Goal: Task Accomplishment & Management: Manage account settings

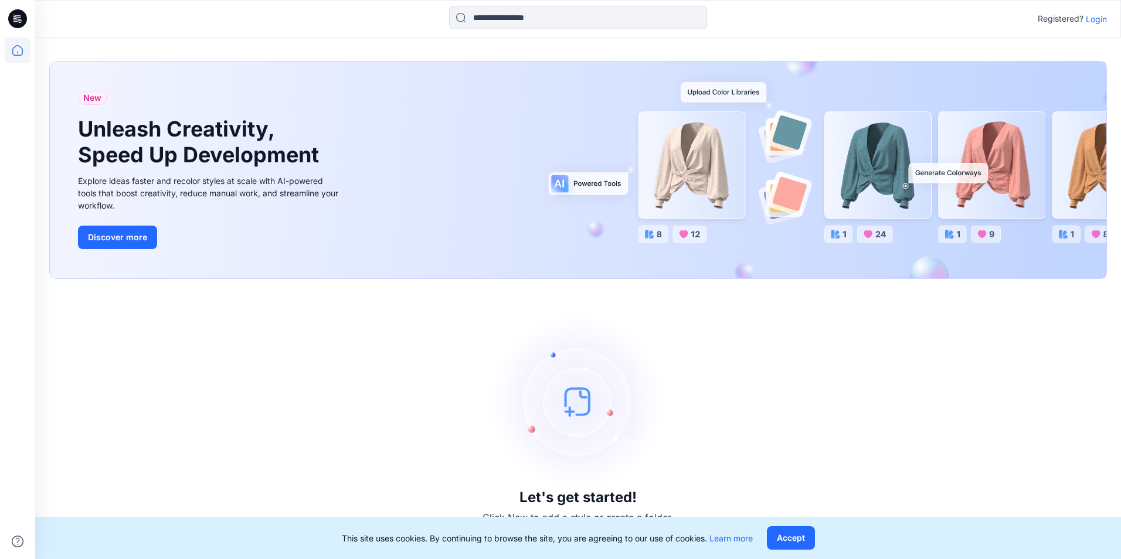
click at [1094, 23] on p "Login" at bounding box center [1096, 19] width 21 height 12
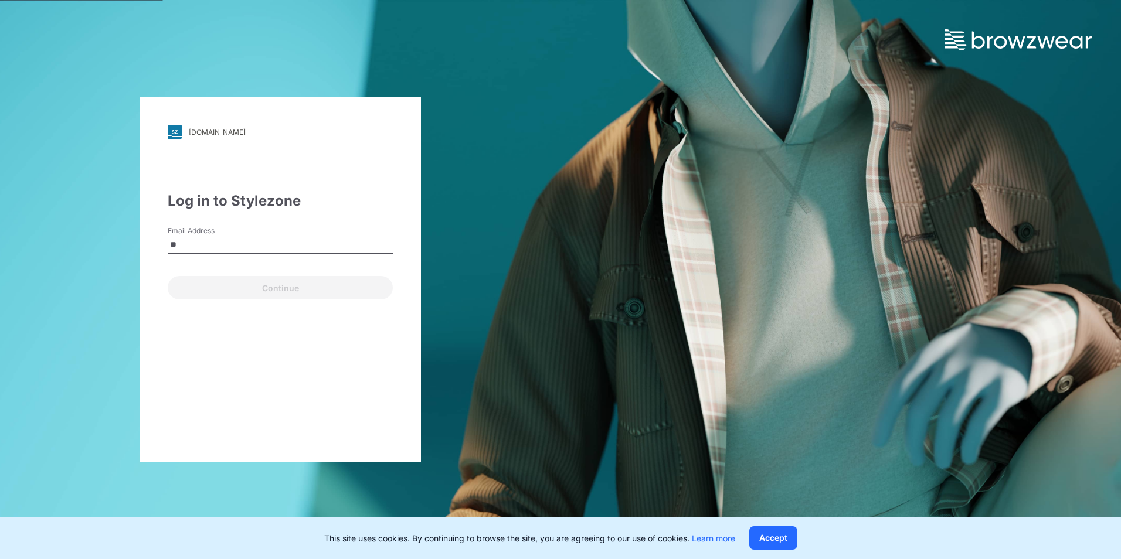
type input "**********"
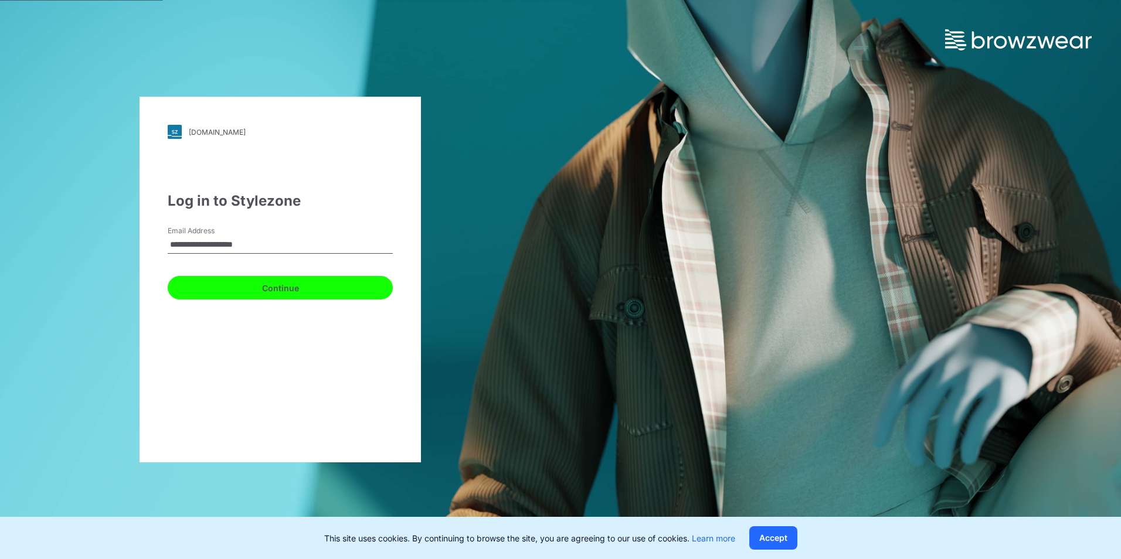
click at [293, 298] on button "Continue" at bounding box center [280, 287] width 225 height 23
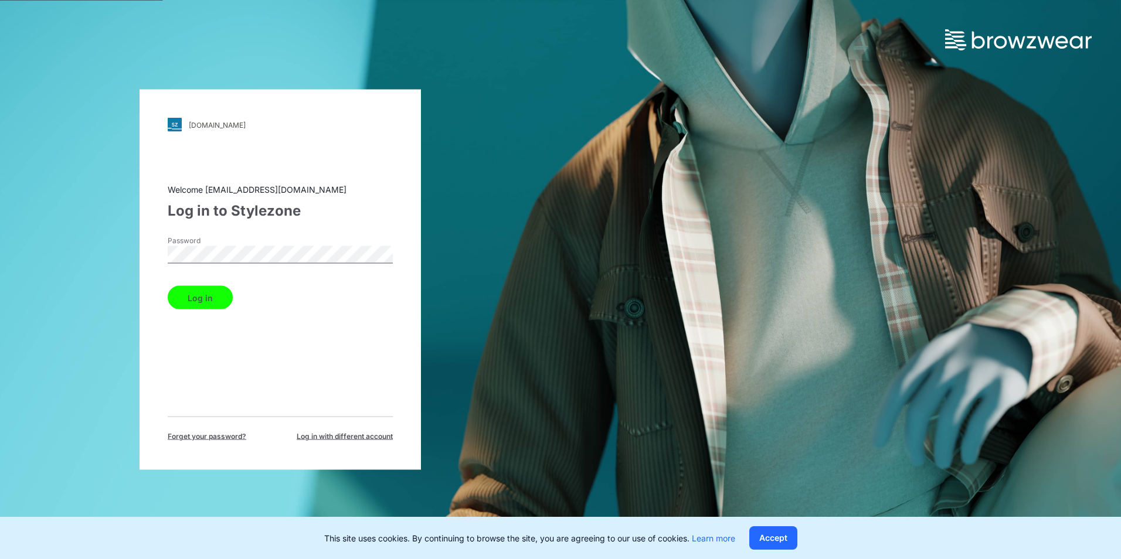
click at [229, 293] on button "Log in" at bounding box center [200, 297] width 65 height 23
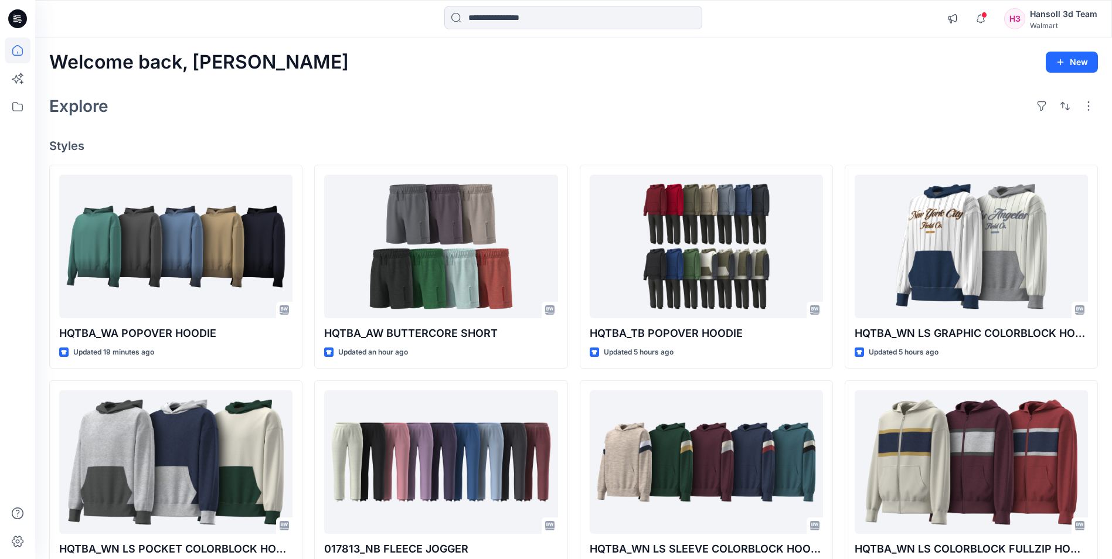
click at [1021, 14] on div "H3" at bounding box center [1014, 18] width 21 height 21
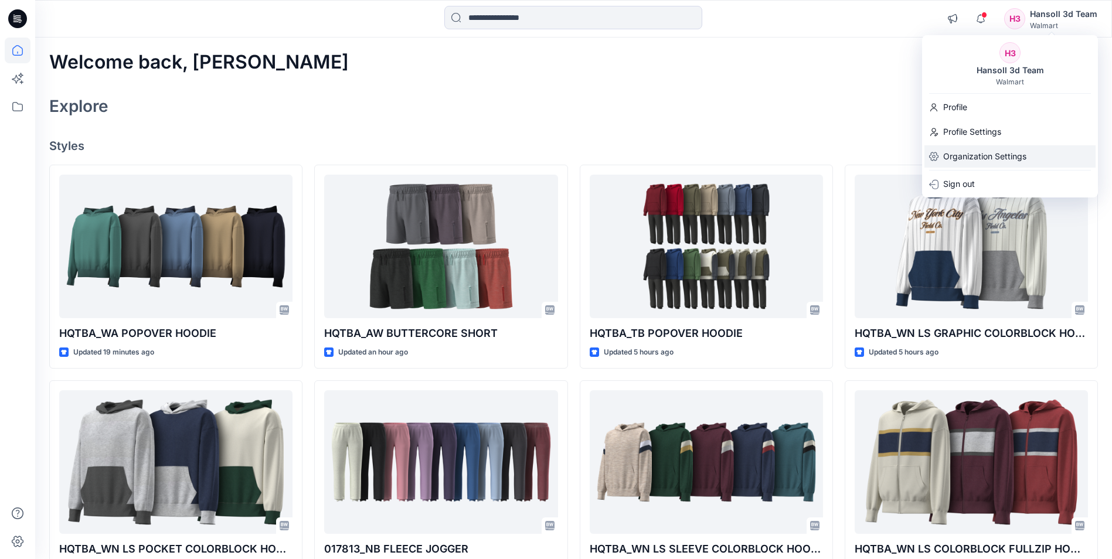
click at [975, 151] on p "Organization Settings" at bounding box center [984, 156] width 83 height 22
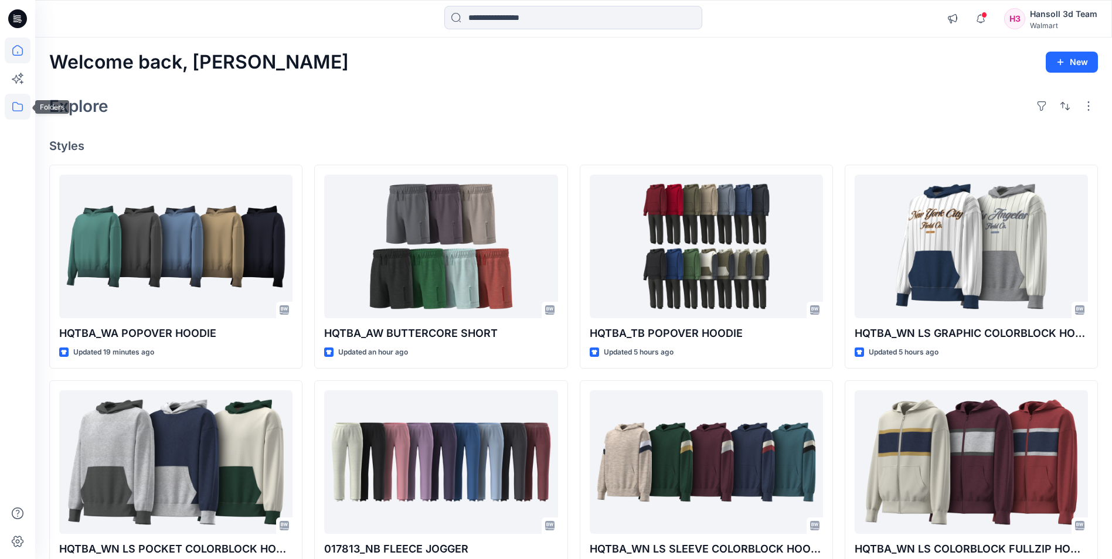
click at [18, 115] on icon at bounding box center [18, 107] width 26 height 26
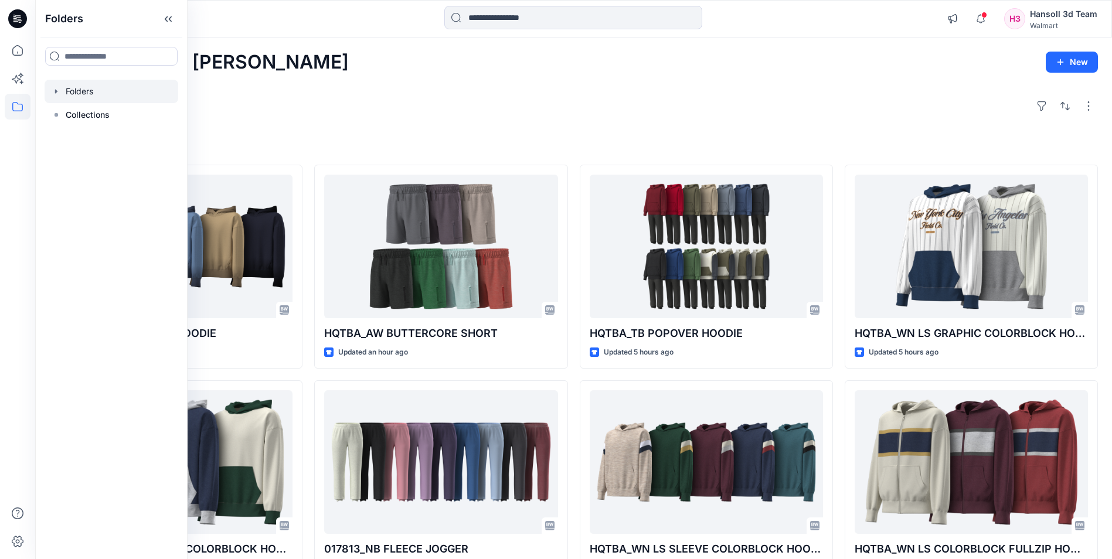
click at [74, 89] on div at bounding box center [112, 91] width 134 height 23
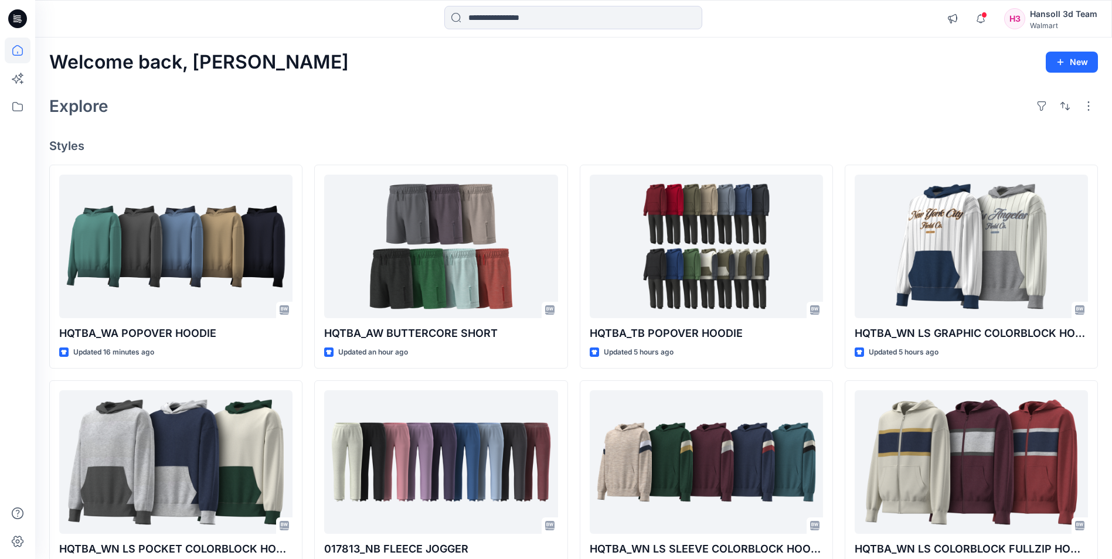
click at [1020, 17] on div "H3" at bounding box center [1014, 18] width 21 height 21
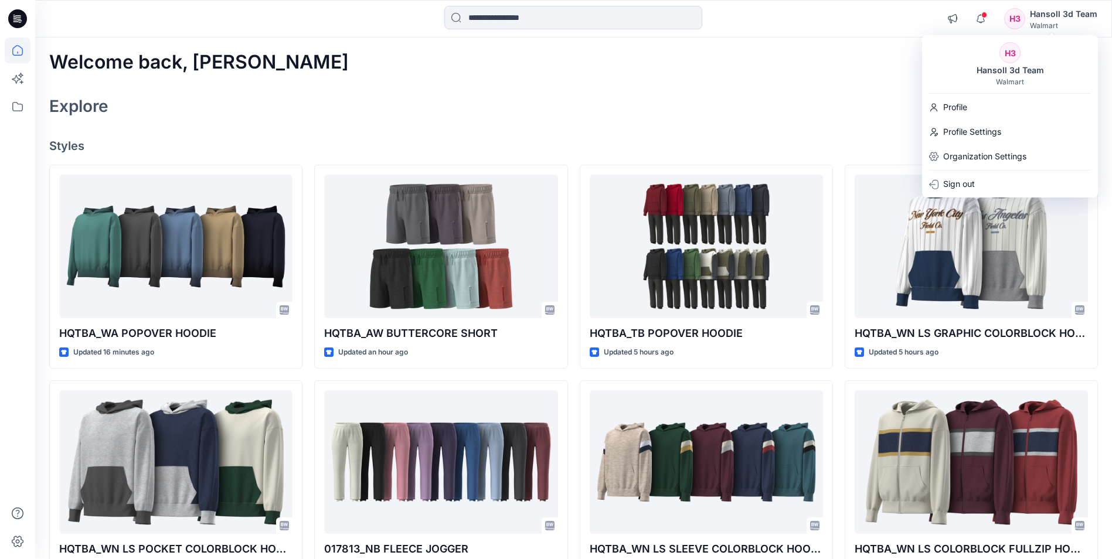
click at [335, 69] on div "Welcome back, Hansoll New" at bounding box center [573, 63] width 1049 height 22
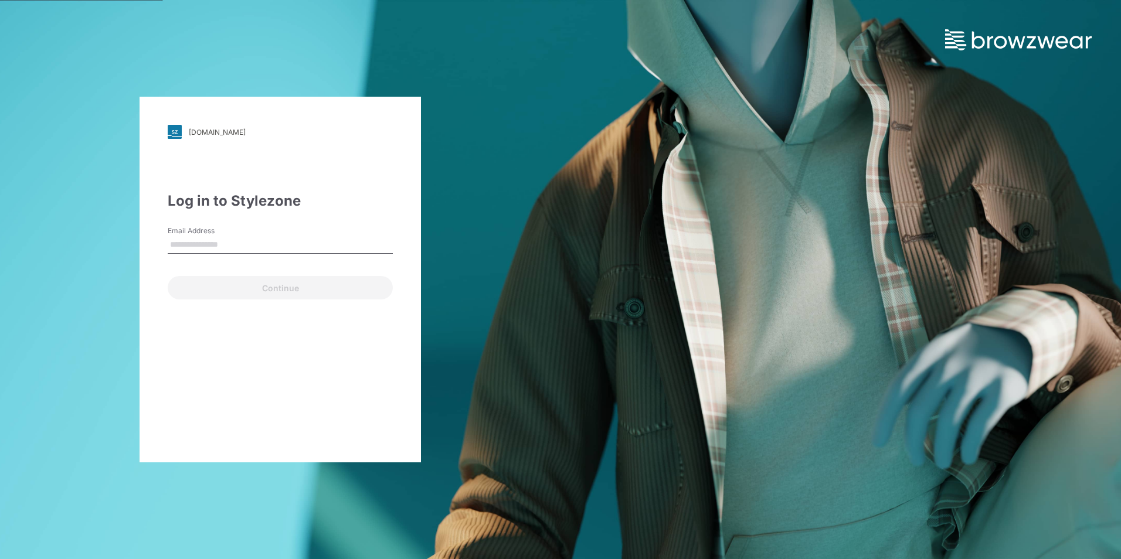
click at [273, 247] on input "Email Address" at bounding box center [280, 245] width 225 height 18
type input "**********"
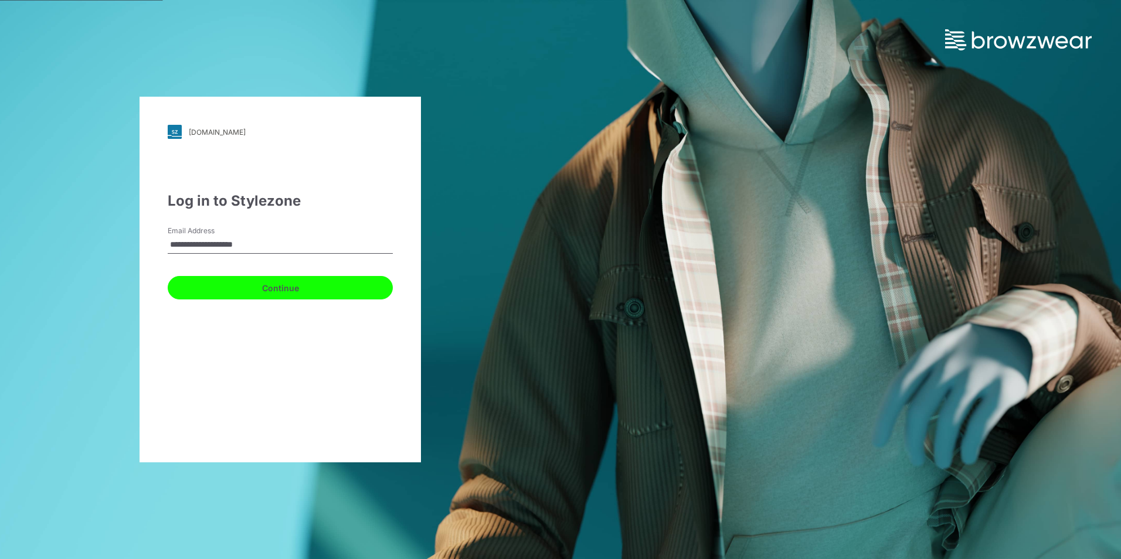
click at [275, 286] on button "Continue" at bounding box center [280, 287] width 225 height 23
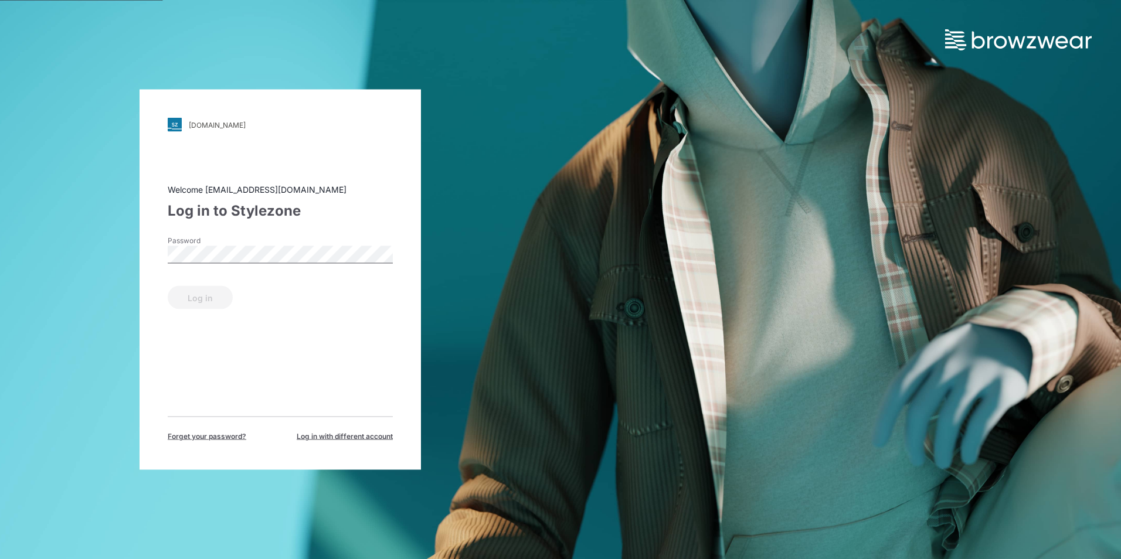
click at [280, 239] on div "Password" at bounding box center [280, 253] width 225 height 35
click at [220, 306] on button "Log in" at bounding box center [200, 297] width 65 height 23
